Goal: Information Seeking & Learning: Find specific page/section

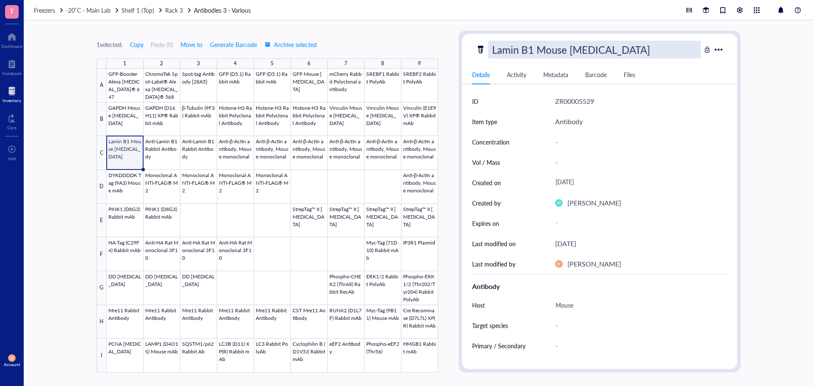
scroll to position [3, 0]
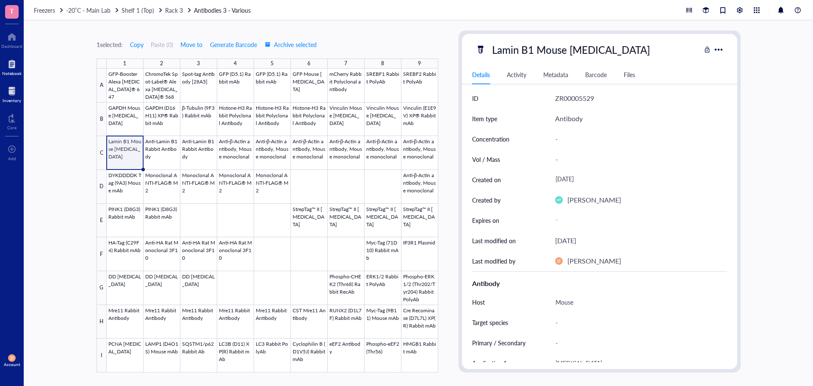
click at [11, 64] on div at bounding box center [11, 64] width 19 height 14
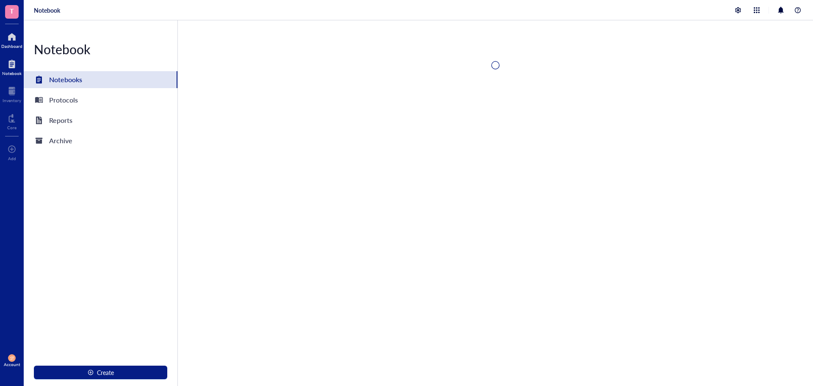
click at [7, 33] on div at bounding box center [11, 37] width 21 height 14
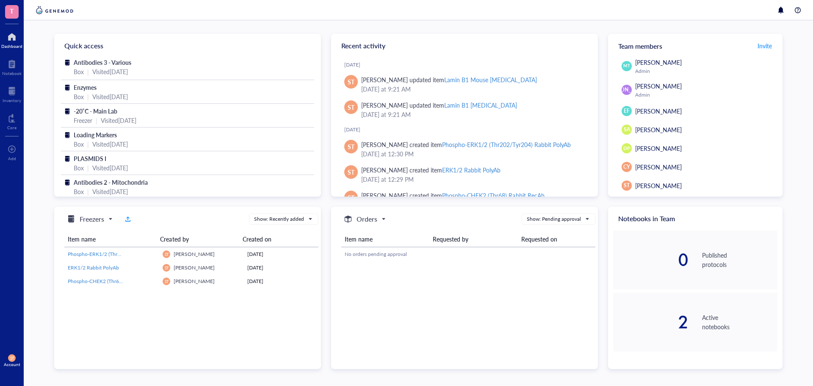
click at [11, 38] on div at bounding box center [11, 37] width 21 height 14
click at [14, 97] on div at bounding box center [12, 91] width 19 height 14
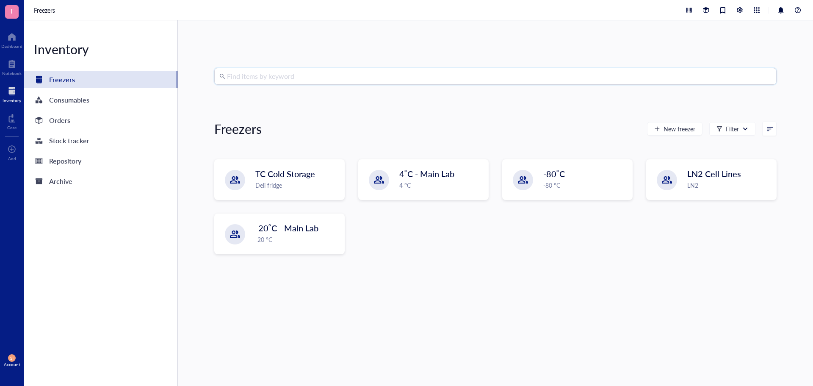
click at [269, 80] on input "search" at bounding box center [499, 76] width 545 height 16
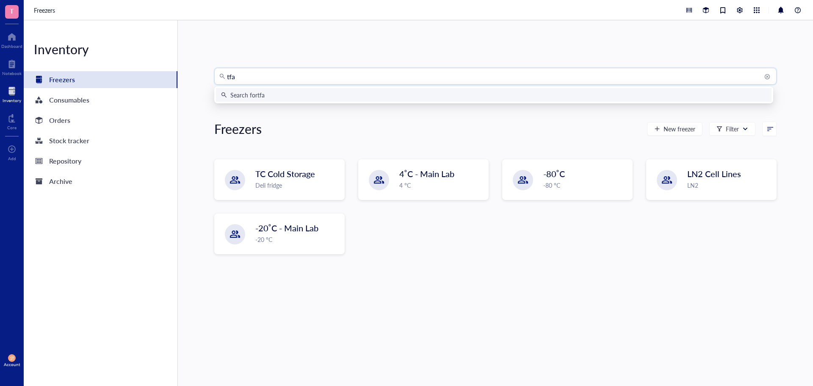
type input "tfam"
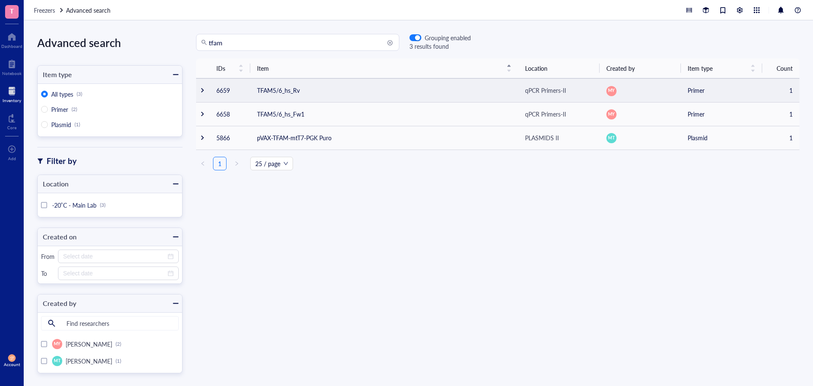
click at [327, 94] on td "TFAM5/6_hs_Rv" at bounding box center [384, 90] width 268 height 24
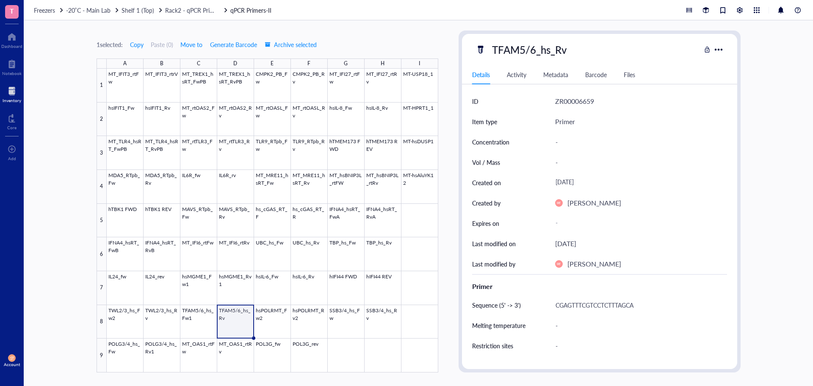
click at [12, 88] on div at bounding box center [12, 91] width 19 height 14
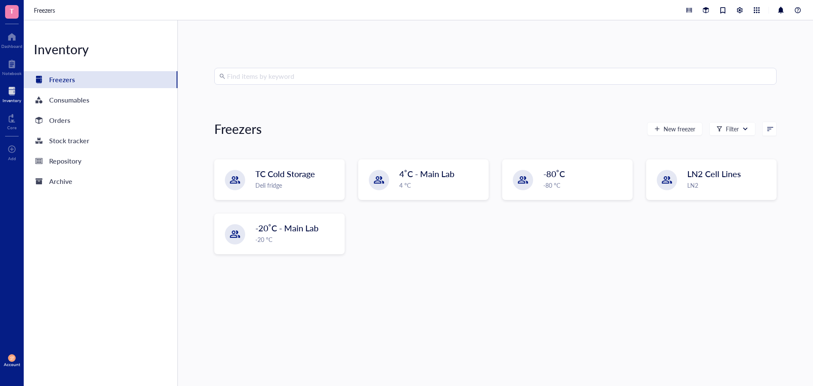
click at [253, 78] on input "search" at bounding box center [499, 76] width 545 height 16
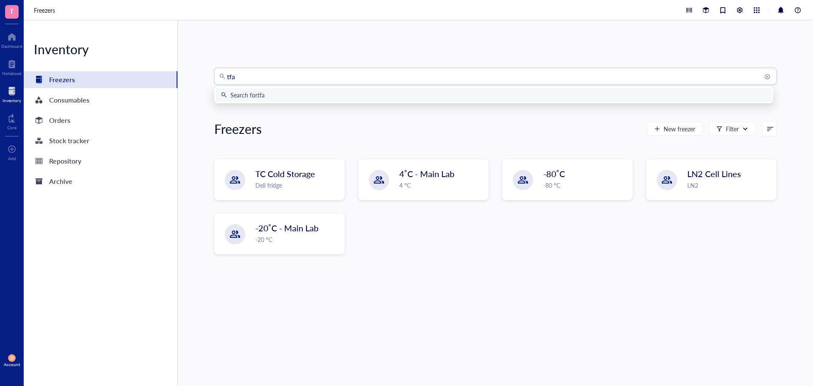
type input "tfam"
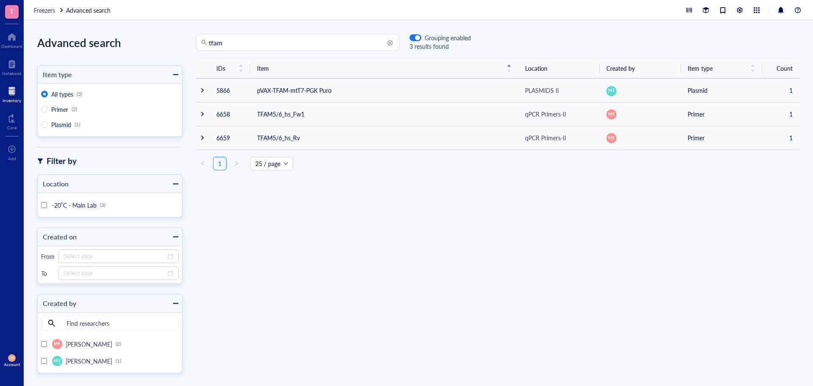
click at [264, 42] on input "tfam" at bounding box center [301, 42] width 185 height 16
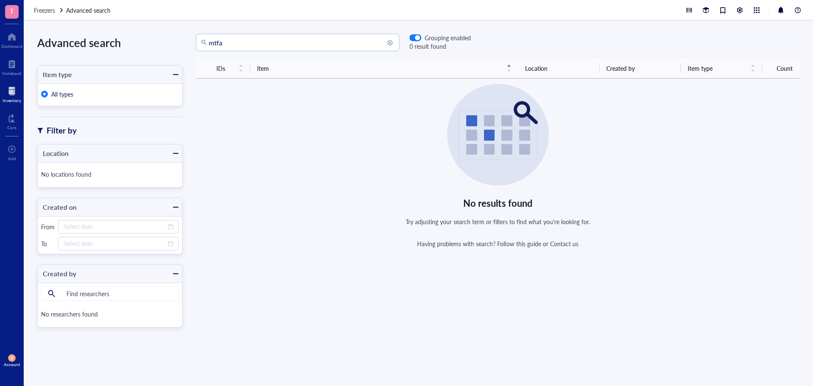
click at [264, 42] on input "mtfa" at bounding box center [301, 42] width 185 height 16
click at [263, 43] on input "mtfm" at bounding box center [301, 42] width 185 height 16
click at [257, 44] on input "mtfam" at bounding box center [301, 42] width 185 height 16
type input "m"
type input "sigma mt"
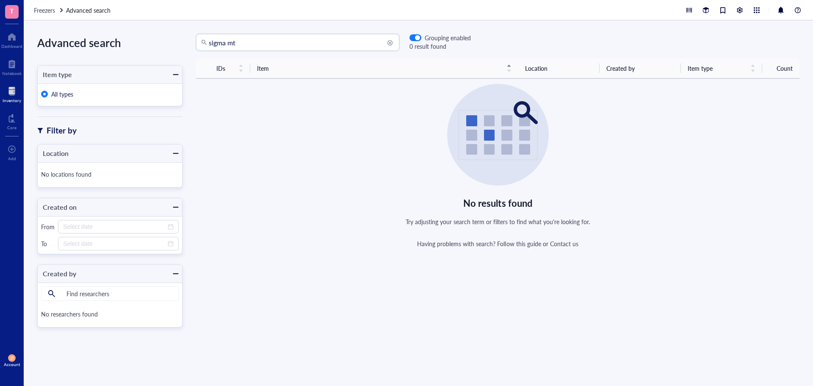
click at [257, 44] on input "sigma mt" at bounding box center [301, 42] width 185 height 16
drag, startPoint x: 257, startPoint y: 44, endPoint x: 0, endPoint y: 121, distance: 268.5
click at [255, 44] on input "sigma mt" at bounding box center [301, 42] width 185 height 16
click at [9, 94] on div at bounding box center [12, 91] width 19 height 14
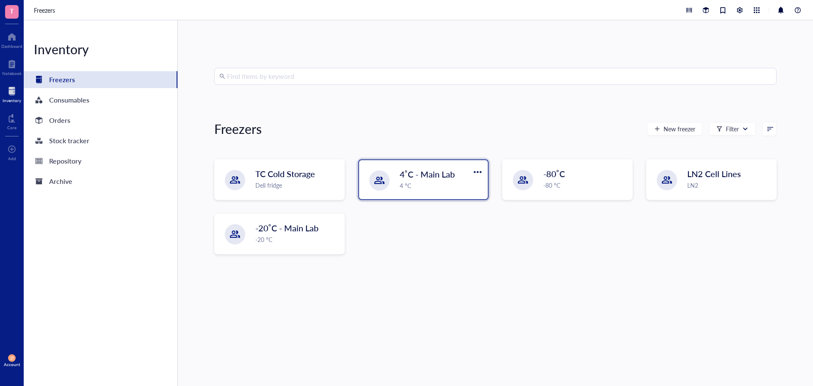
click at [397, 184] on div "4˚C - Main Lab 4 °C" at bounding box center [423, 179] width 129 height 39
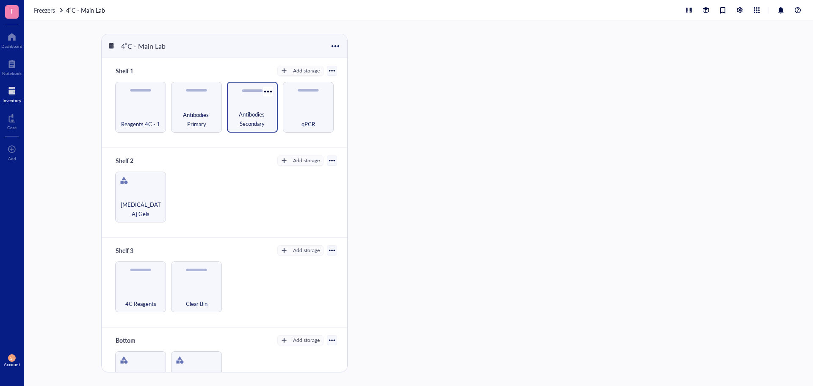
click at [253, 114] on span "Antibodies Secondary" at bounding box center [252, 119] width 42 height 19
click at [206, 115] on span "Antibodies Primary" at bounding box center [196, 119] width 42 height 19
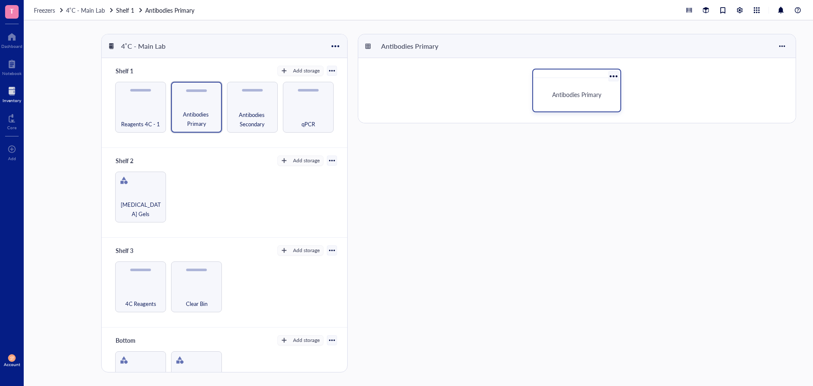
click at [559, 89] on div "Antibodies Primary" at bounding box center [577, 94] width 80 height 27
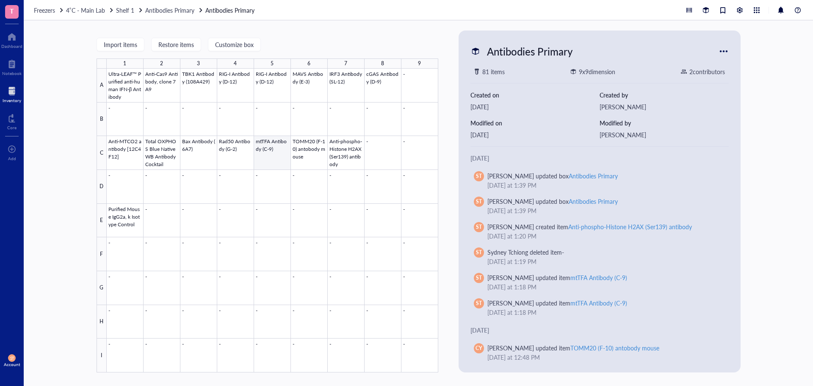
click at [266, 148] on div at bounding box center [273, 221] width 332 height 304
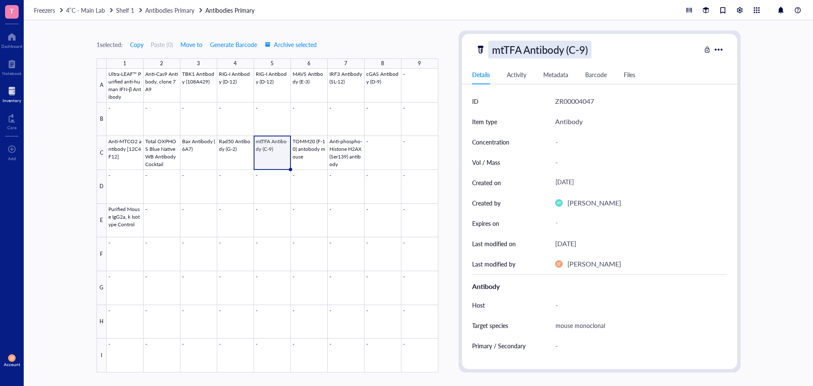
click at [550, 53] on div "mtTFA Antibody (C-9)" at bounding box center [539, 50] width 103 height 18
click at [550, 53] on input "mtTFA Antibody (C-9)" at bounding box center [554, 49] width 130 height 17
